Goal: Information Seeking & Learning: Learn about a topic

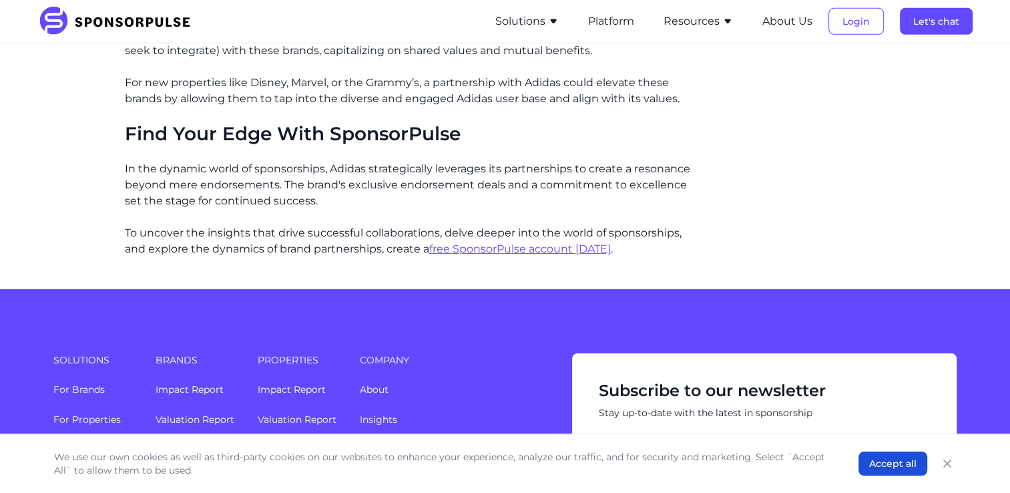
scroll to position [4273, 0]
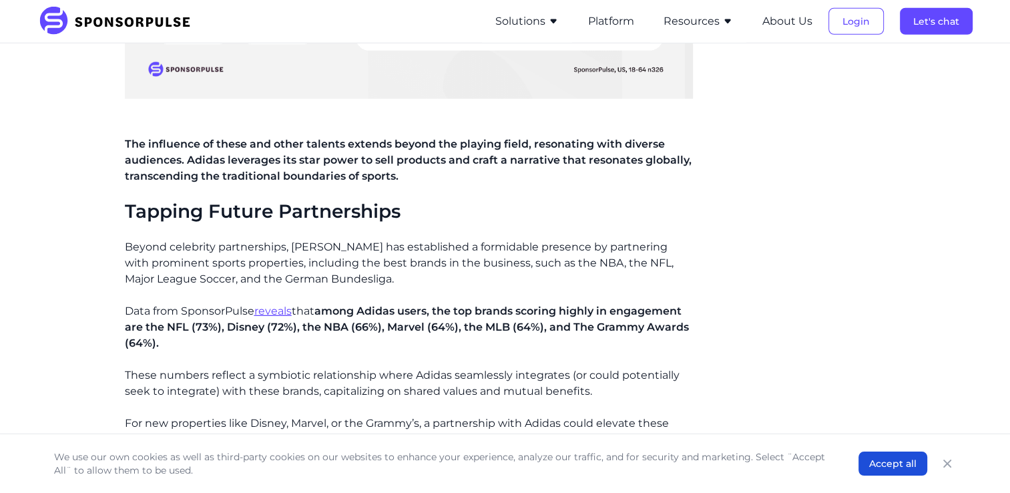
scroll to position [3900, 0]
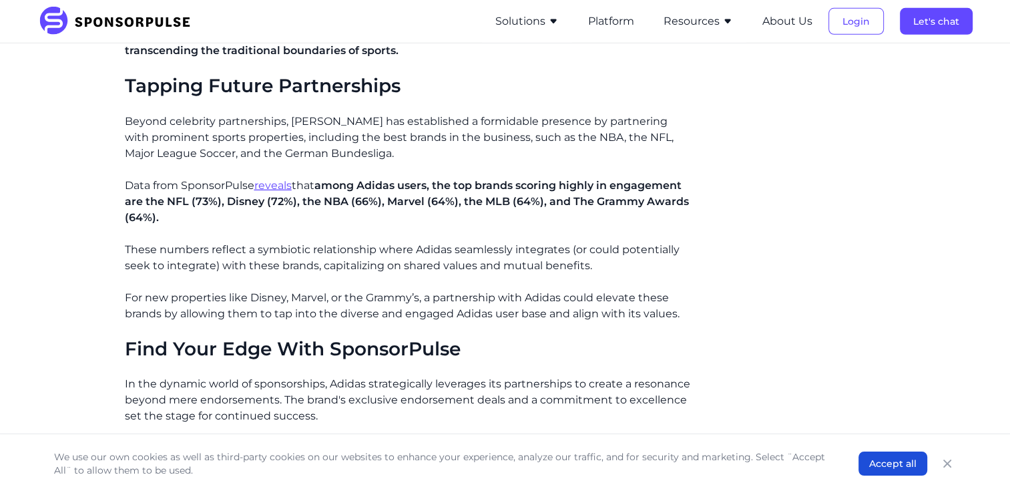
scroll to position [4033, 0]
